Goal: Task Accomplishment & Management: Manage account settings

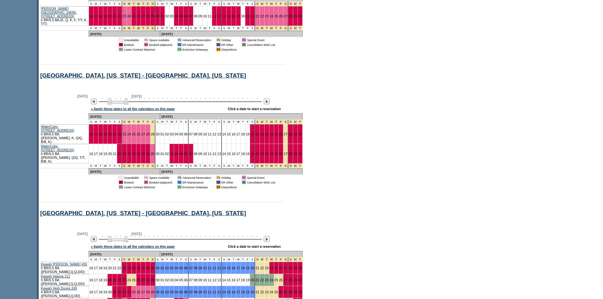
scroll to position [447, 0]
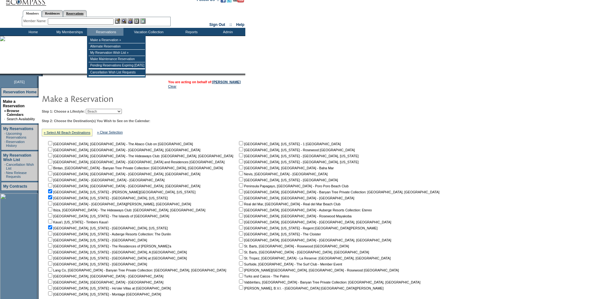
scroll to position [0, 0]
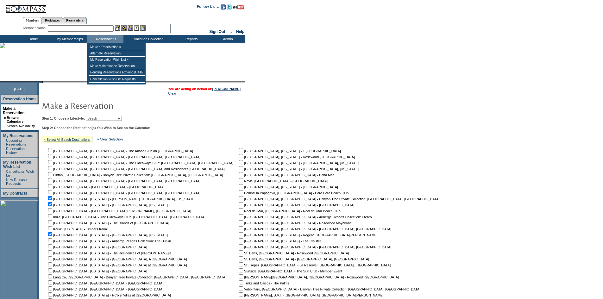
click at [89, 30] on input "text" at bounding box center [81, 28] width 66 height 6
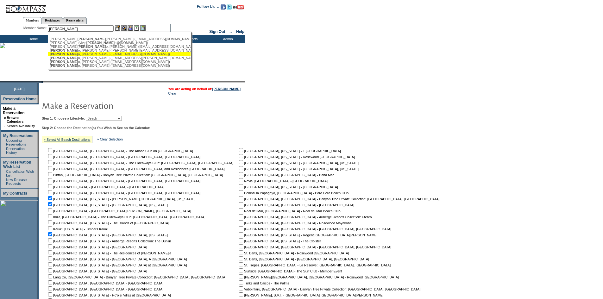
click at [77, 54] on div "[PERSON_NAME] o, [PERSON_NAME] ([EMAIL_ADDRESS][DOMAIN_NAME])" at bounding box center [119, 54] width 139 height 4
type input "[PERSON_NAME] ([EMAIL_ADDRESS][DOMAIN_NAME])"
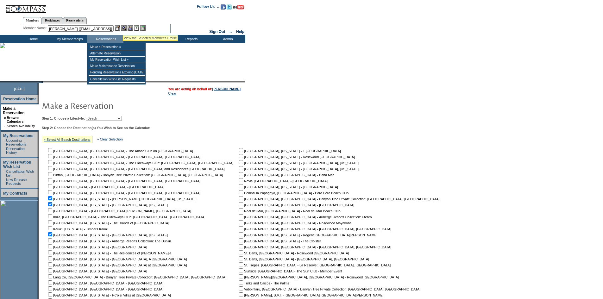
click at [125, 28] on img at bounding box center [123, 27] width 5 height 5
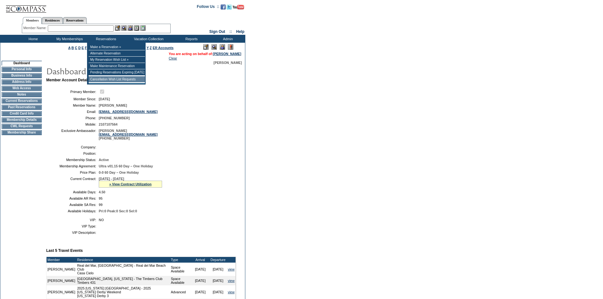
click at [120, 79] on td "Cancellation Wish List Requests" at bounding box center [117, 79] width 56 height 6
